Goal: Navigation & Orientation: Find specific page/section

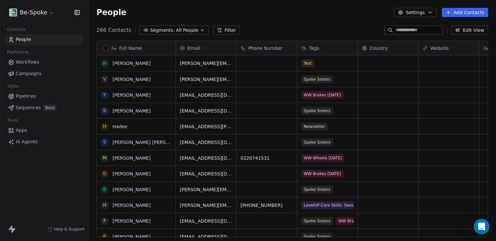
scroll to position [1, 0]
click at [466, 30] on button "Edit View" at bounding box center [469, 30] width 37 height 9
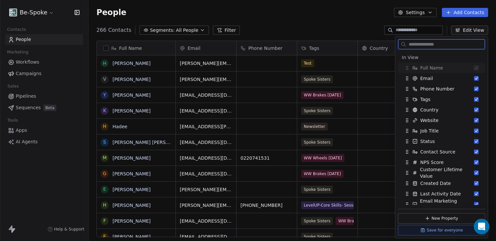
click at [466, 30] on button "Edit View" at bounding box center [469, 30] width 37 height 9
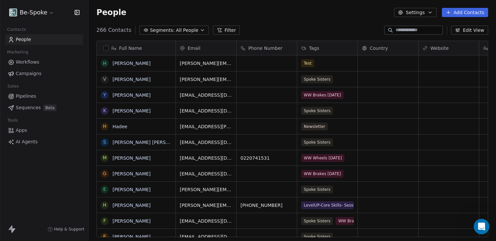
click at [431, 14] on icon "button" at bounding box center [429, 12] width 5 height 5
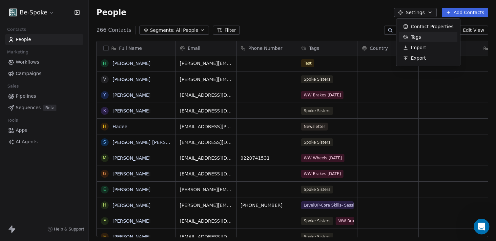
click at [420, 37] on span "Tags" at bounding box center [416, 37] width 10 height 7
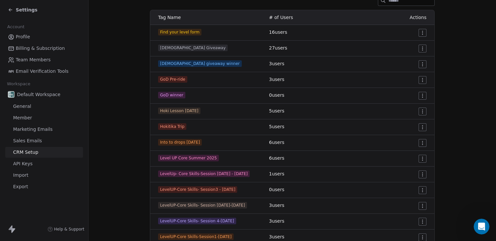
scroll to position [112, 0]
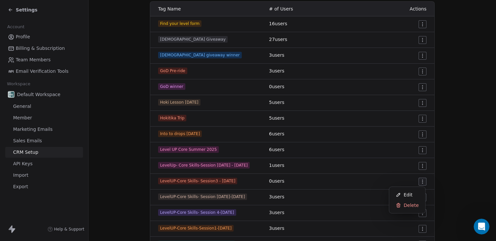
click at [421, 184] on html "Settings Account Profile Billing & Subscription Team Members Email Verification…" at bounding box center [248, 120] width 496 height 241
click at [412, 206] on span "Delete" at bounding box center [411, 205] width 15 height 7
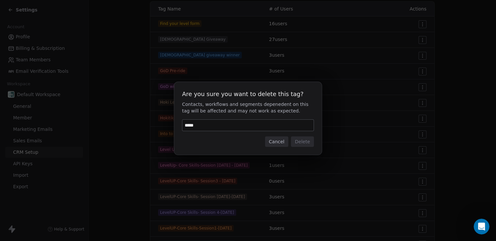
type input "******"
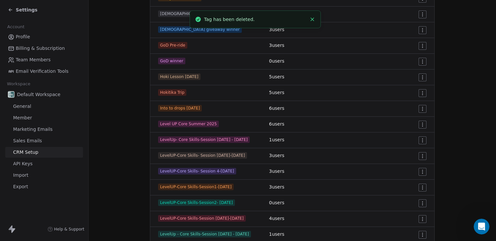
scroll to position [142, 0]
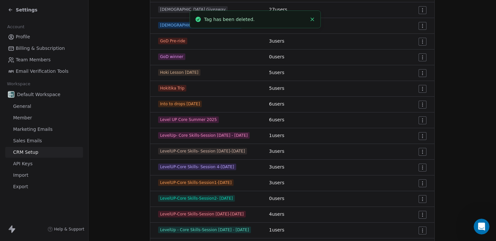
click at [424, 199] on html "Settings Account Profile Billing & Subscription Team Members Email Verification…" at bounding box center [248, 120] width 496 height 241
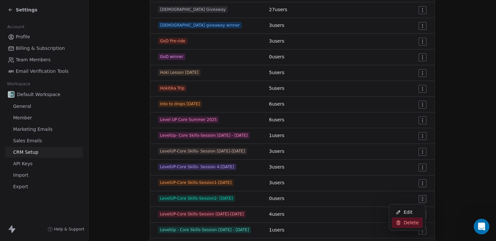
click at [414, 221] on span "Delete" at bounding box center [411, 222] width 15 height 7
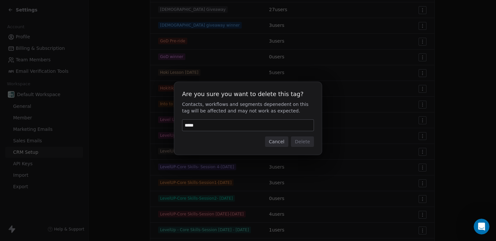
type input "******"
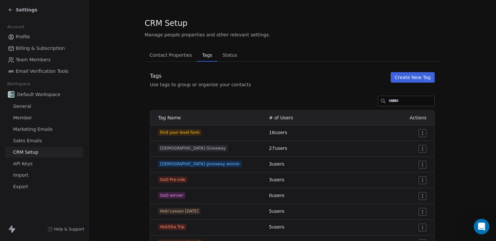
scroll to position [0, 0]
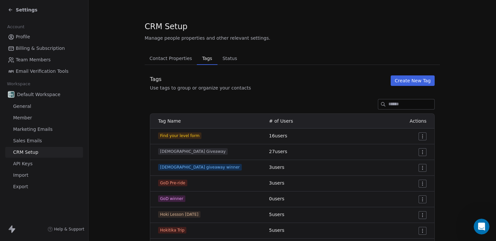
click at [220, 55] on span "Status" at bounding box center [230, 58] width 20 height 9
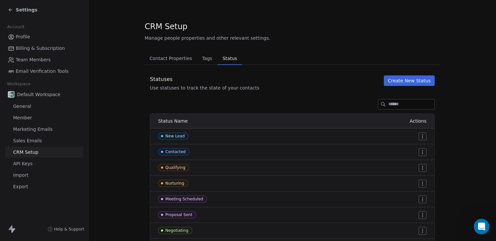
click at [222, 55] on span "Status" at bounding box center [230, 58] width 20 height 9
click at [173, 60] on span "Contact Properties" at bounding box center [171, 58] width 48 height 9
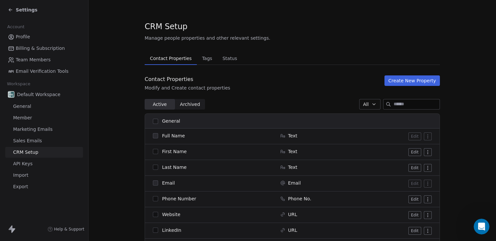
click at [26, 72] on span "Email Verification Tools" at bounding box center [42, 71] width 53 height 7
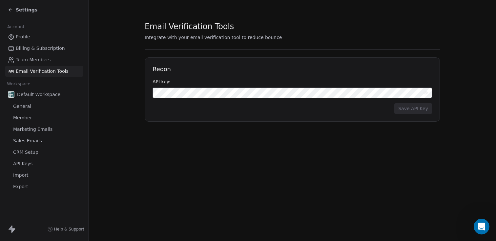
click at [10, 10] on icon at bounding box center [10, 9] width 5 height 5
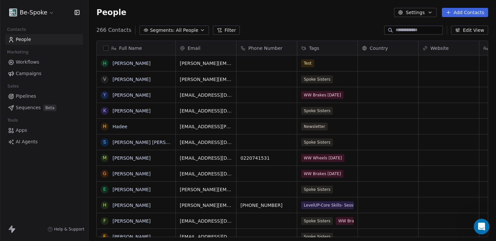
scroll to position [207, 403]
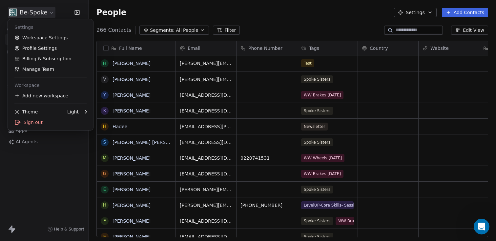
click at [42, 10] on html "Be-Spoke Contacts People Marketing Workflows Campaigns Sales Pipelines Sequence…" at bounding box center [248, 120] width 496 height 241
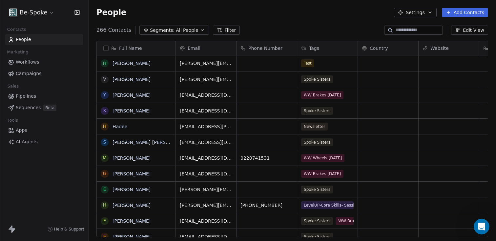
click at [33, 74] on span "Campaigns" at bounding box center [29, 73] width 26 height 7
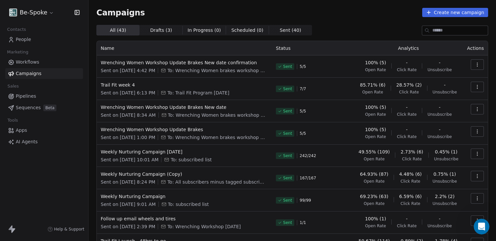
click at [408, 48] on th "Analytics" at bounding box center [408, 48] width 109 height 14
